Goal: Register for event/course

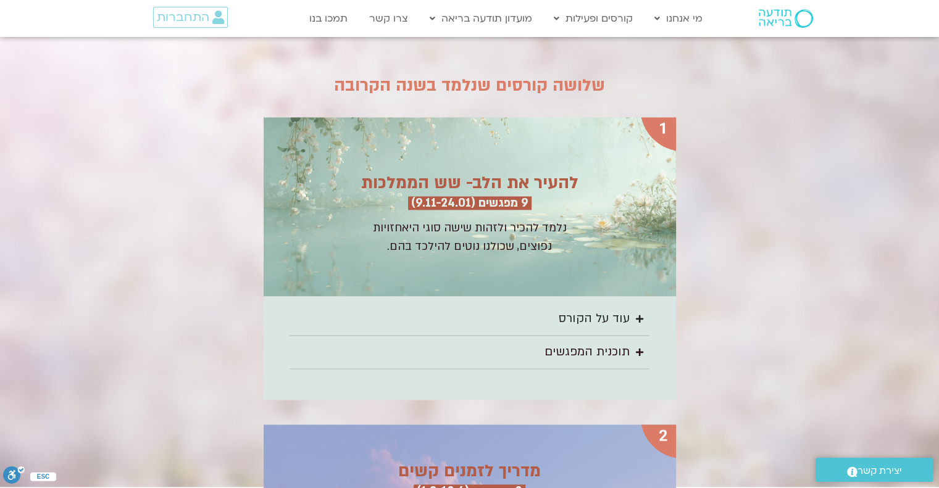
scroll to position [1606, 0]
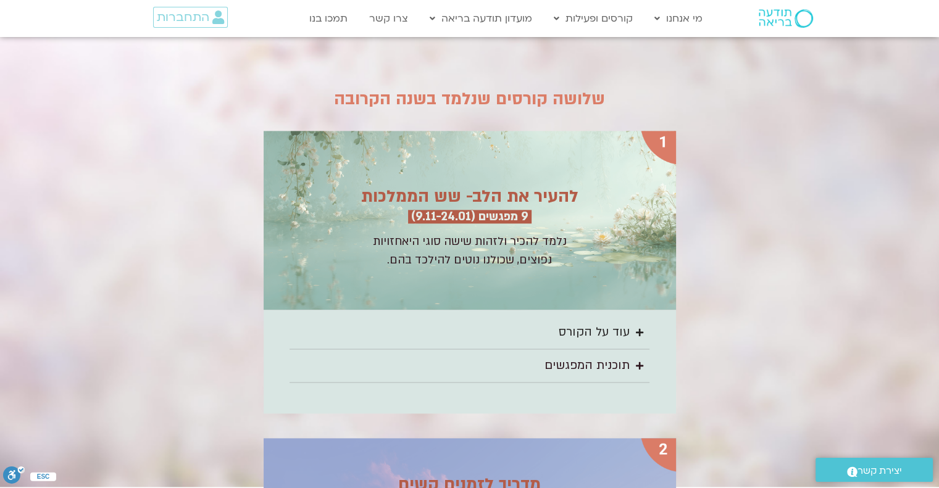
click at [600, 322] on div "עוד על הקורס" at bounding box center [594, 332] width 71 height 20
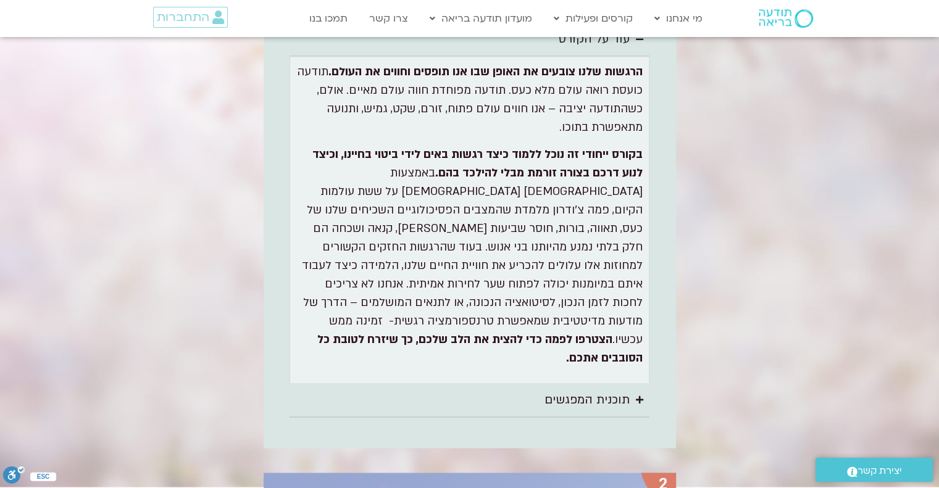
scroll to position [1914, 0]
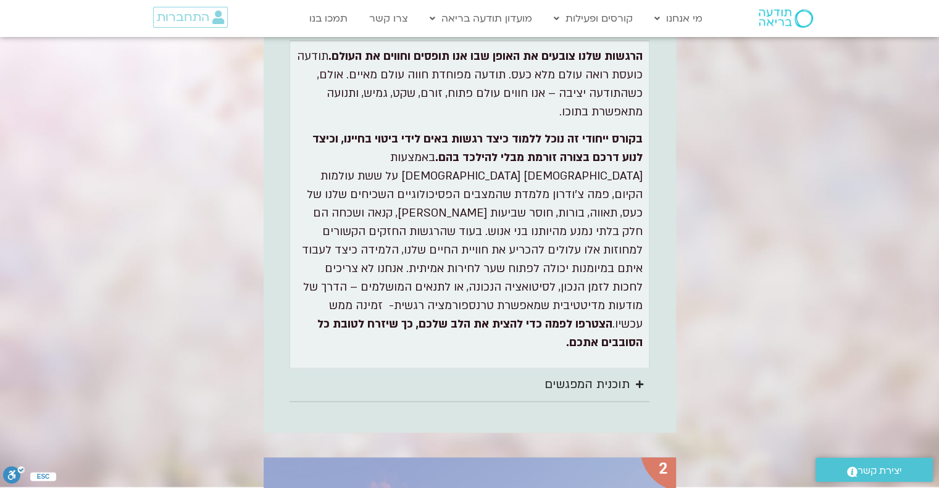
click at [585, 375] on div "תוכנית המפגשים" at bounding box center [587, 385] width 85 height 20
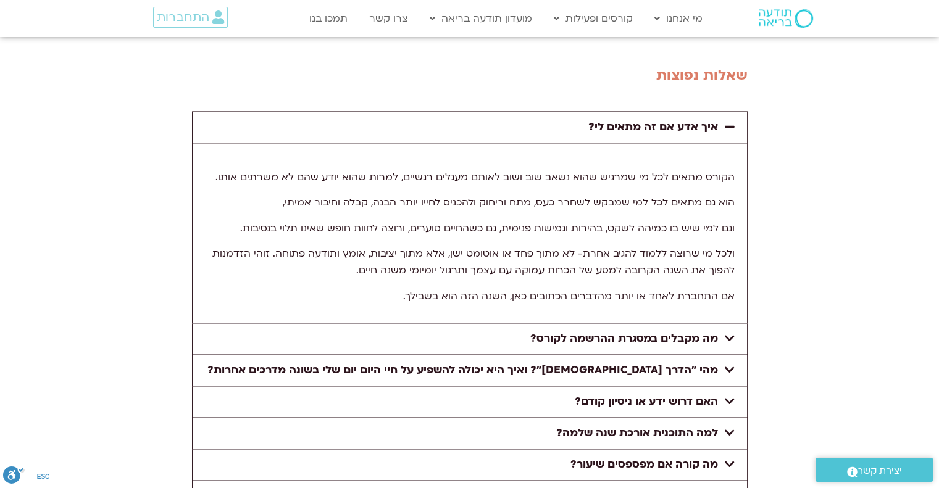
scroll to position [6484, 0]
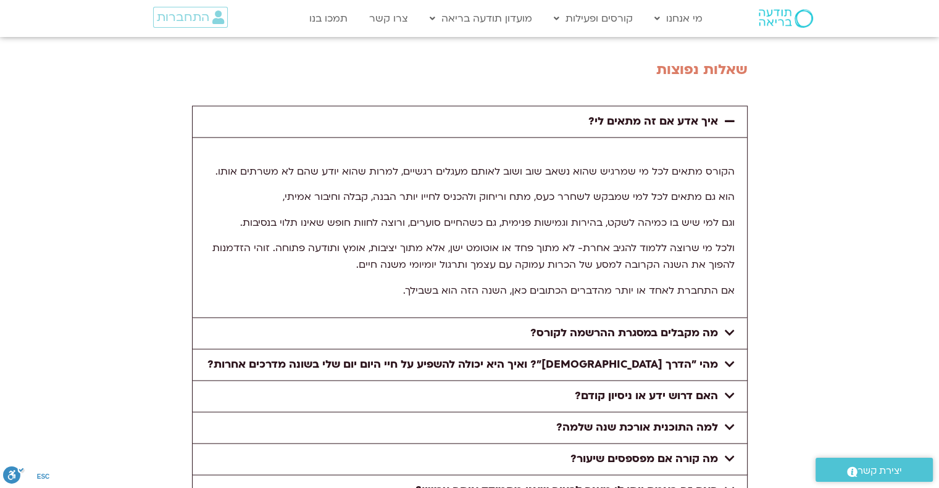
click at [613, 421] on link "למה התוכנית אורכת שנה שלמה?" at bounding box center [637, 428] width 162 height 14
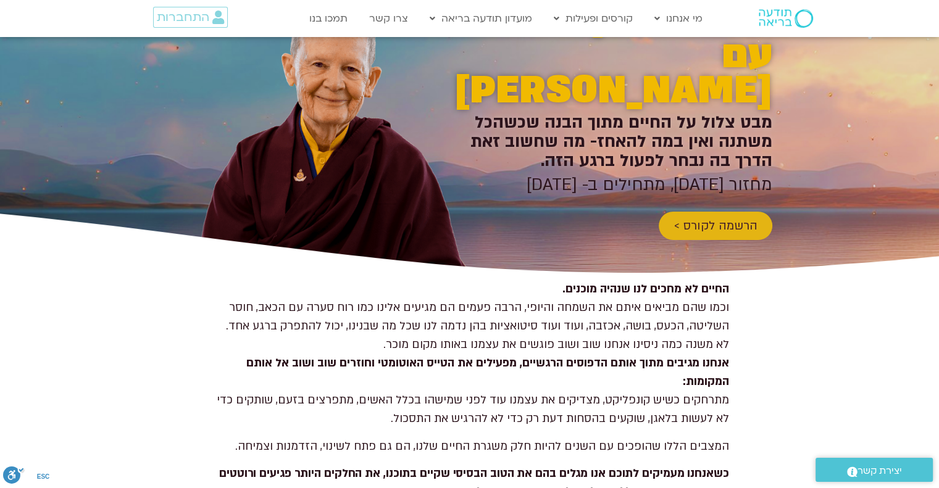
scroll to position [0, 0]
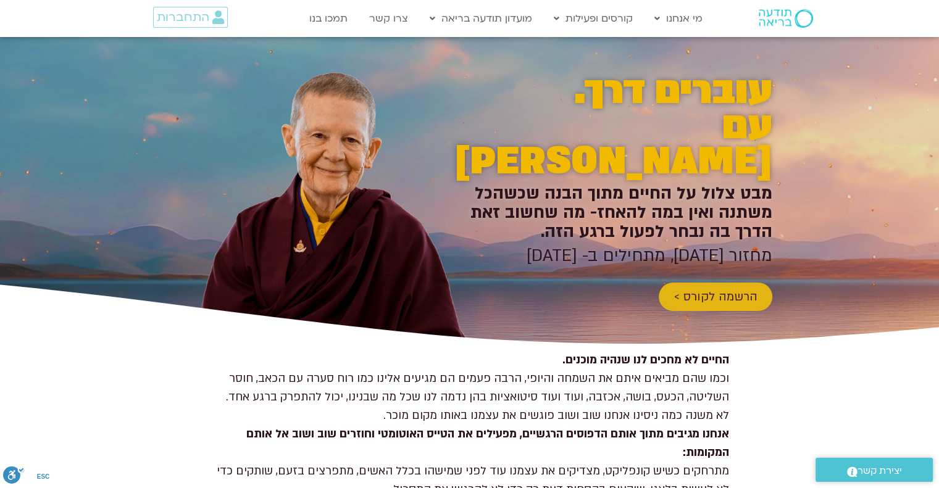
click at [691, 290] on span "הרשמה לקורס >" at bounding box center [716, 297] width 84 height 14
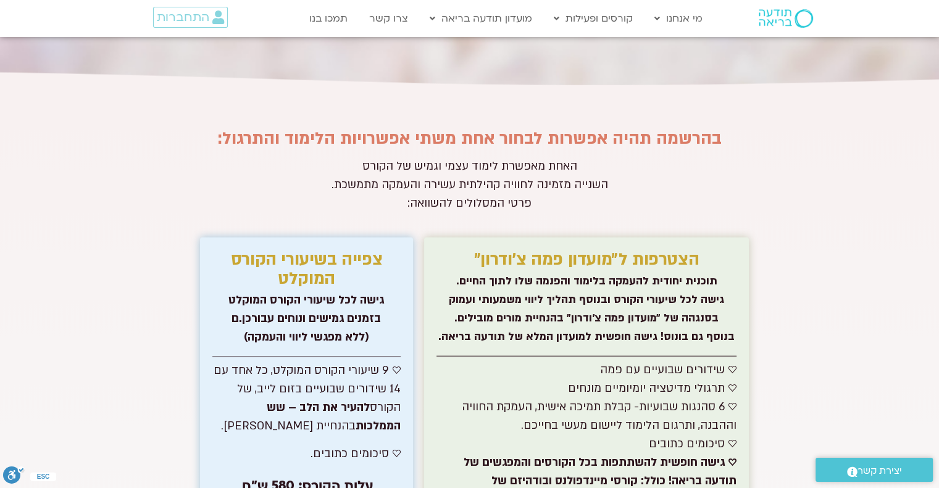
scroll to position [7538, 0]
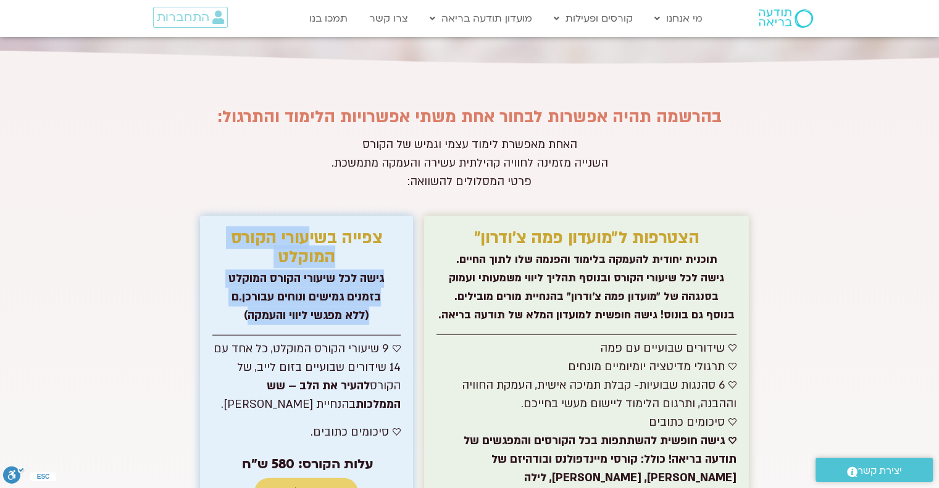
drag, startPoint x: 310, startPoint y: 65, endPoint x: 246, endPoint y: 154, distance: 109.3
click at [246, 216] on div "צפייה בשיעורי הקורס המוקלט גישה לכל שיעורי הקורס המוקלט בזמנים גמישים ונוחים עב…" at bounding box center [306, 437] width 213 height 442
